Goal: Transaction & Acquisition: Purchase product/service

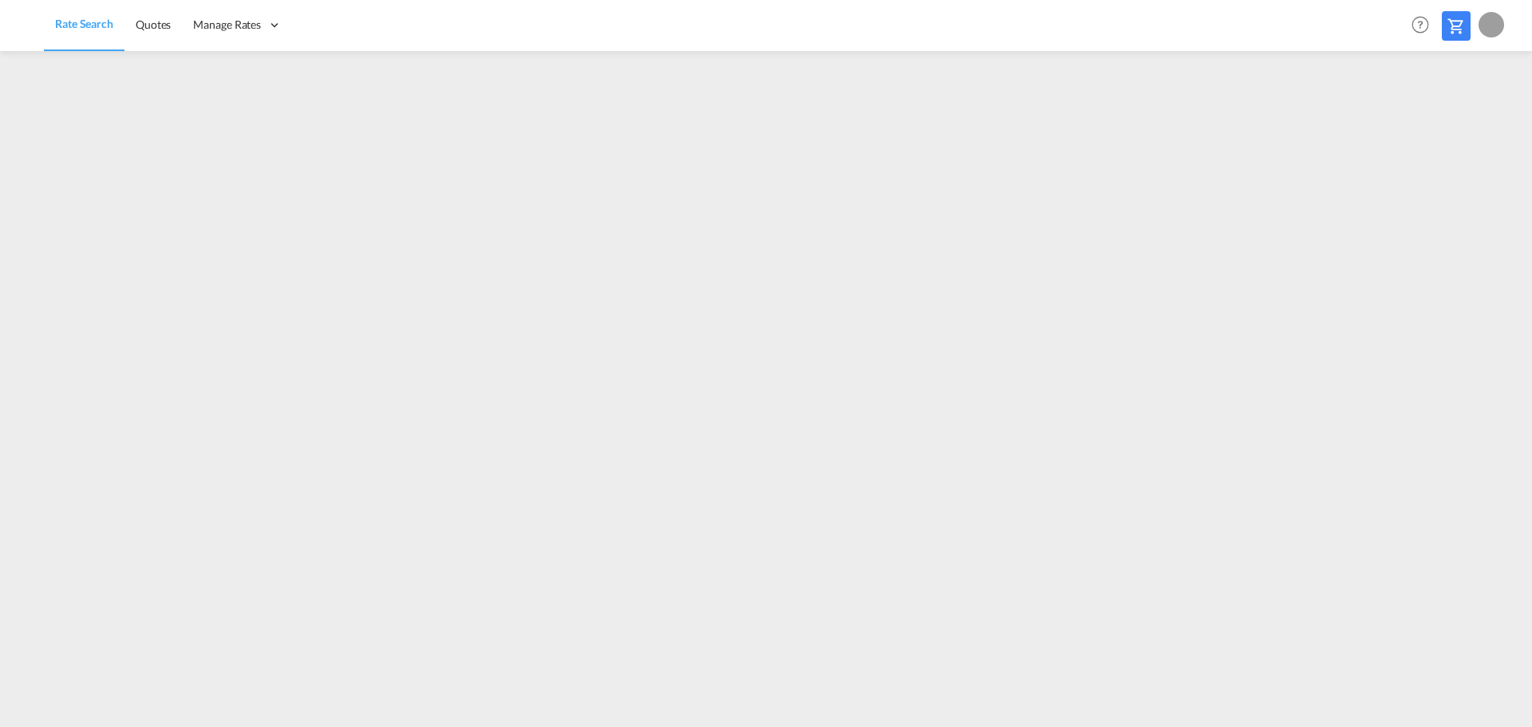
click at [1461, 19] on md-icon at bounding box center [1456, 26] width 19 height 19
